Goal: Find specific page/section: Find specific page/section

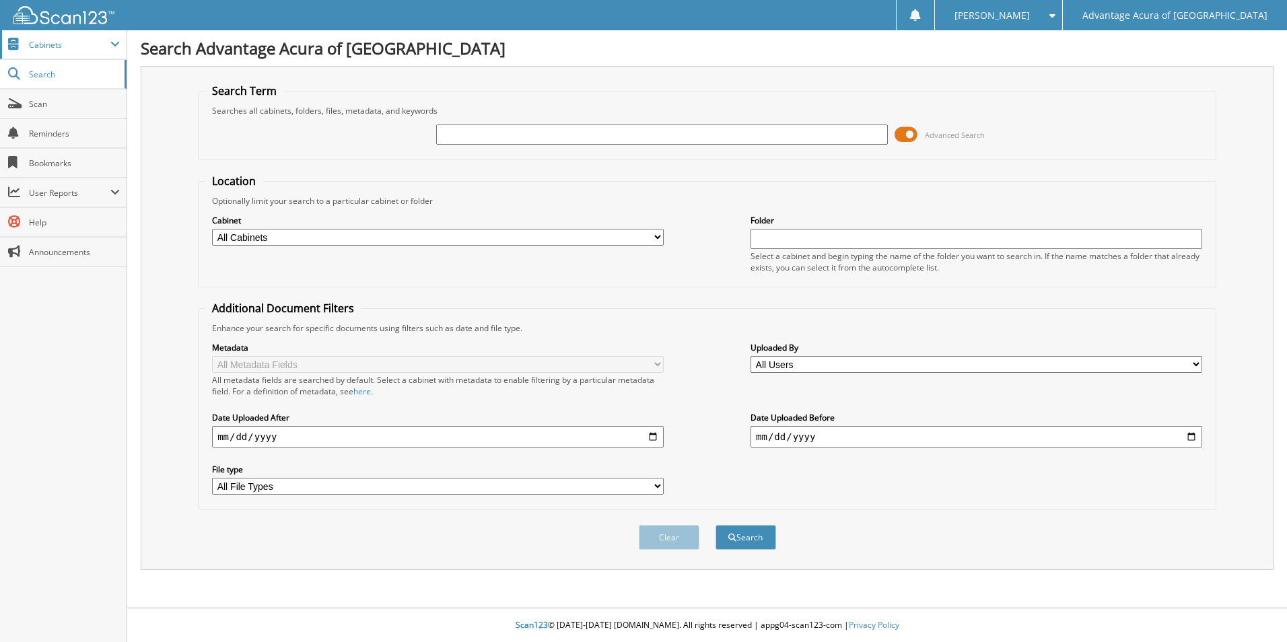
click at [71, 41] on span "Cabinets" at bounding box center [69, 44] width 81 height 11
click at [73, 44] on span "Cabinets" at bounding box center [69, 44] width 81 height 11
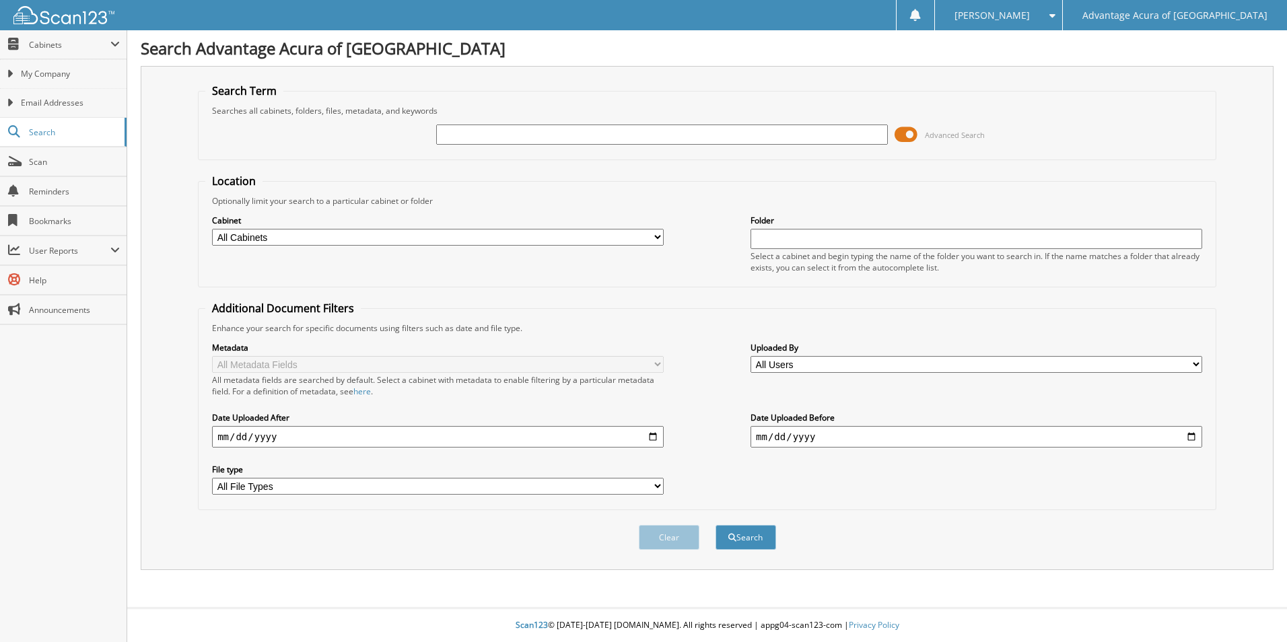
click at [659, 237] on select "All Cabinets PARTS SERVICE RO WE [GEOGRAPHIC_DATA] Needs Filing" at bounding box center [438, 237] width 452 height 17
select select "36339"
click at [212, 229] on select "All Cabinets PARTS SERVICE RO WE [GEOGRAPHIC_DATA] Needs Filing" at bounding box center [438, 237] width 452 height 17
click at [760, 234] on input "text" at bounding box center [976, 239] width 452 height 20
click at [447, 124] on div at bounding box center [662, 134] width 452 height 23
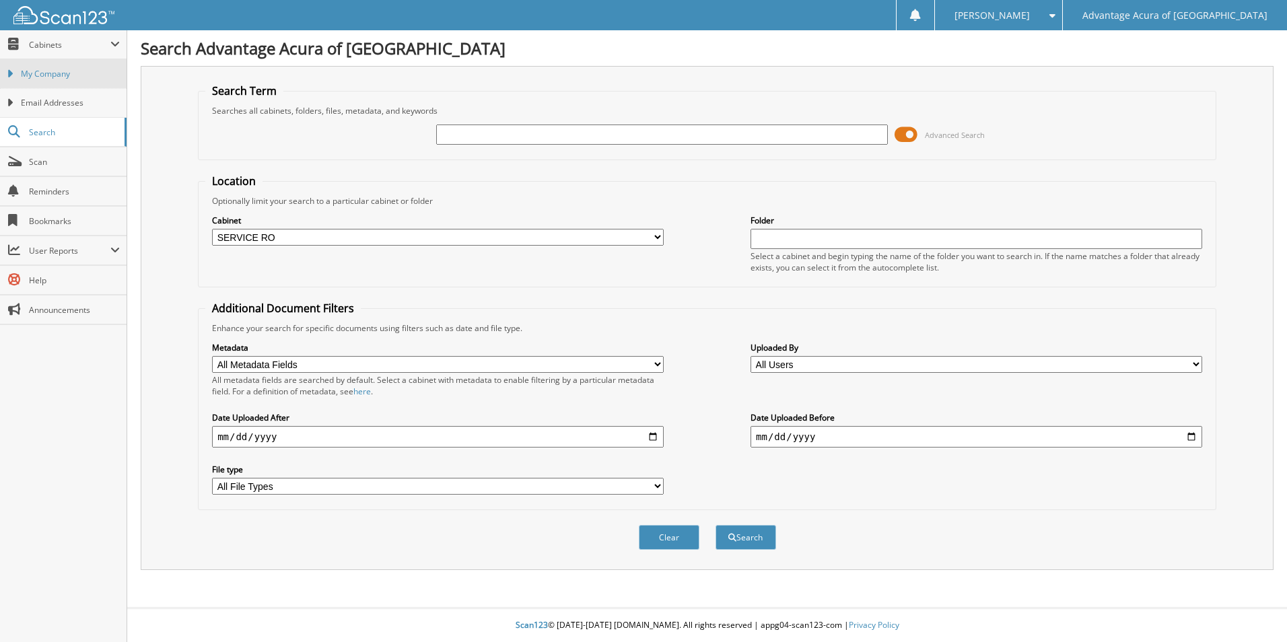
click at [98, 77] on span "My Company" at bounding box center [70, 74] width 99 height 12
